Goal: Navigation & Orientation: Find specific page/section

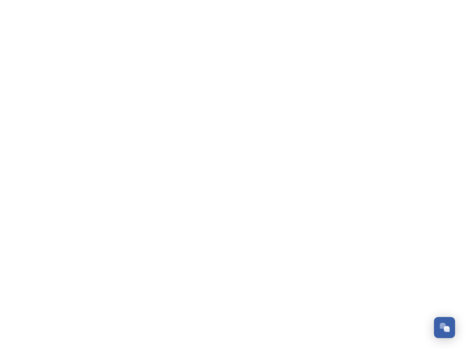
click at [444, 328] on div "Open Chat" at bounding box center [447, 329] width 6 height 6
click at [447, 247] on div "👋 Hi there - Have any questions for us? We’re here to help! Just drop us a mess…" at bounding box center [389, 208] width 131 height 182
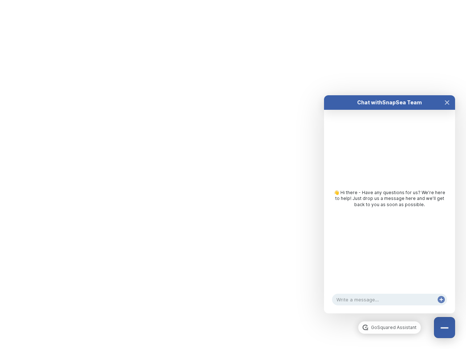
click at [389, 0] on html "/p/collection/tempest/tourism-academy-2025 Dismiss GoSquared Assistant Chat wit…" at bounding box center [233, 0] width 466 height 0
click at [389, 212] on div "👋 Hi there - Have any questions for us? We’re here to help! Just drop us a mess…" at bounding box center [389, 201] width 131 height 182
click at [447, 110] on div "👋 Hi there - Have any questions for us? We’re here to help! Just drop us a mess…" at bounding box center [389, 201] width 131 height 182
click at [441, 307] on div "Chat with SnapSea Team GoSquared Assistant 👋 Hi there - Have any questions for …" at bounding box center [389, 204] width 131 height 218
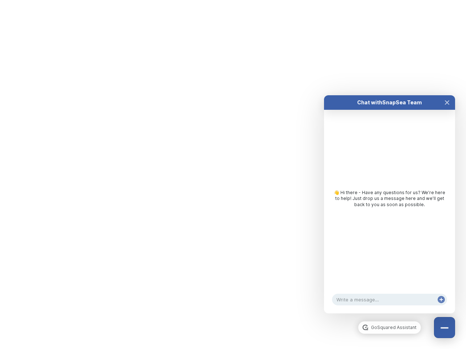
click at [233, 0] on html "/p/collection/tempest/tourism-academy-2025 Dismiss GoSquared Assistant Chat wit…" at bounding box center [233, 0] width 466 height 0
click at [227, 0] on html "/p/collection/tempest/tourism-academy-2025 Dismiss GoSquared Assistant Chat wit…" at bounding box center [233, 0] width 466 height 0
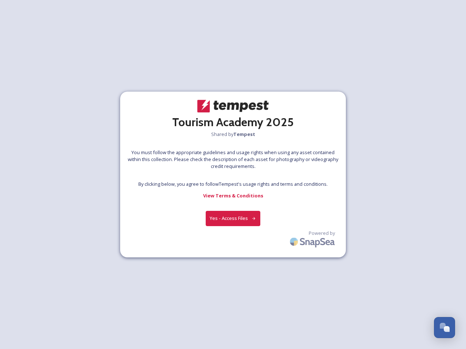
click at [233, 175] on div at bounding box center [233, 175] width 0 height 11
click at [233, 214] on button "Yes - Access Files" at bounding box center [233, 218] width 55 height 15
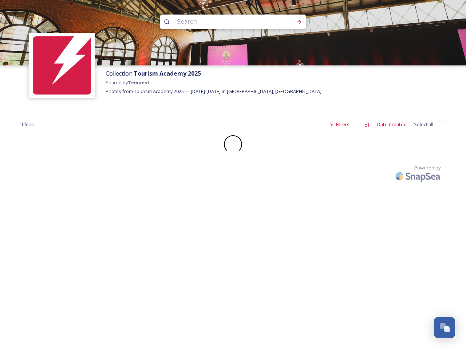
click at [313, 236] on div "Collection: Tourism Academy 2025 Shared by Tempest Photos from Tourism Academy …" at bounding box center [233, 174] width 466 height 349
click at [444, 328] on div "Open Chat" at bounding box center [447, 329] width 6 height 6
